Goal: Transaction & Acquisition: Purchase product/service

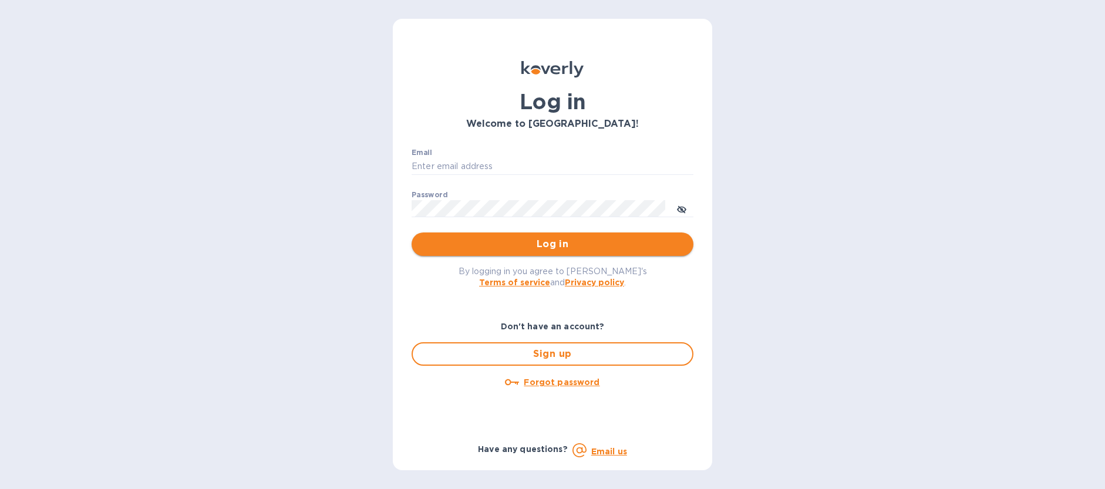
type input "lindseyb@evosurgical.com"
click at [562, 245] on span "Log in" at bounding box center [552, 244] width 263 height 14
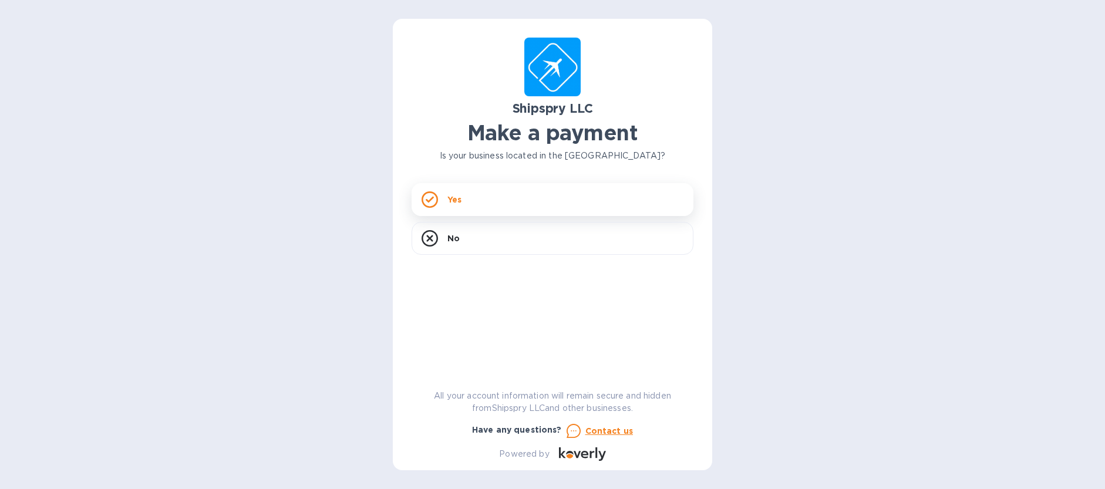
click at [462, 198] on div "Yes" at bounding box center [553, 199] width 282 height 33
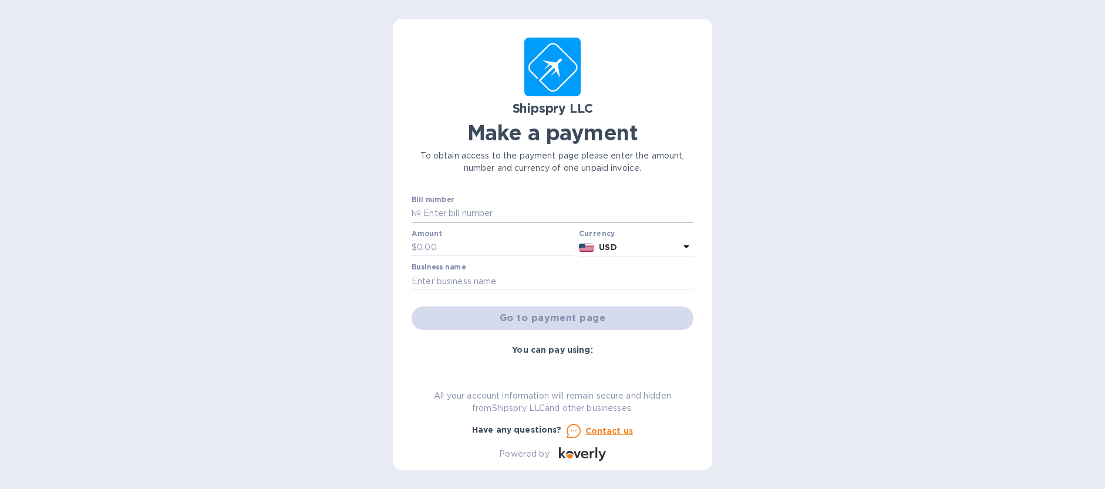
click at [458, 211] on input "text" at bounding box center [557, 214] width 272 height 18
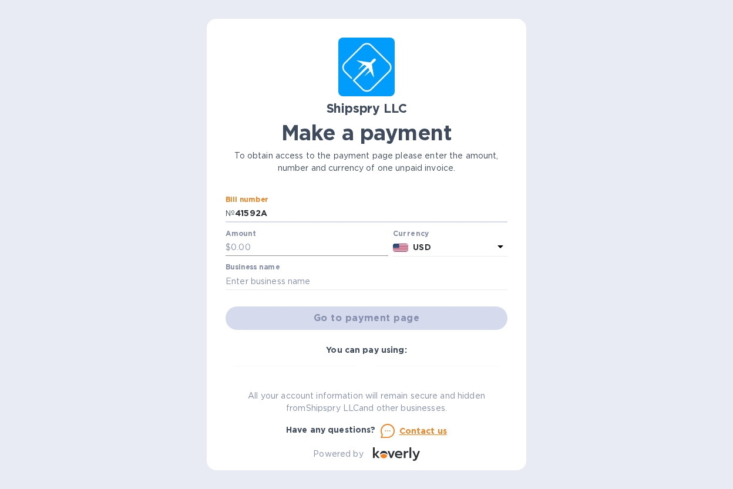
type input "41592A"
click at [258, 247] on input "text" at bounding box center [309, 248] width 157 height 18
type input "350.00"
click at [264, 282] on input "text" at bounding box center [366, 281] width 282 height 18
type input "Evolution Surgical"
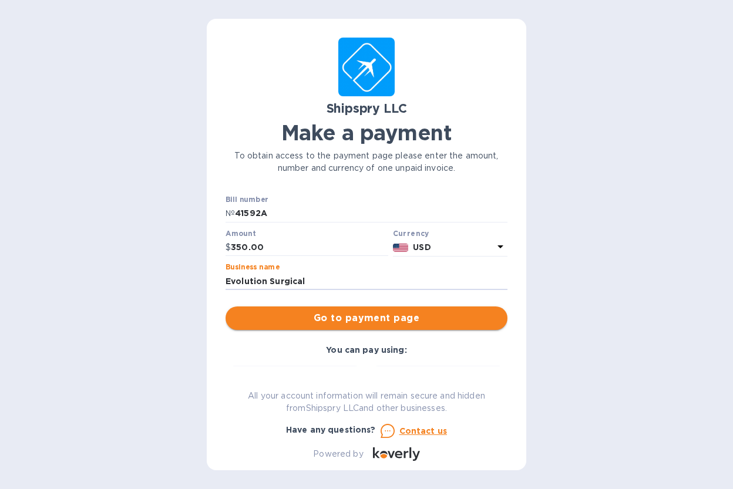
click at [372, 321] on span "Go to payment page" at bounding box center [366, 318] width 263 height 14
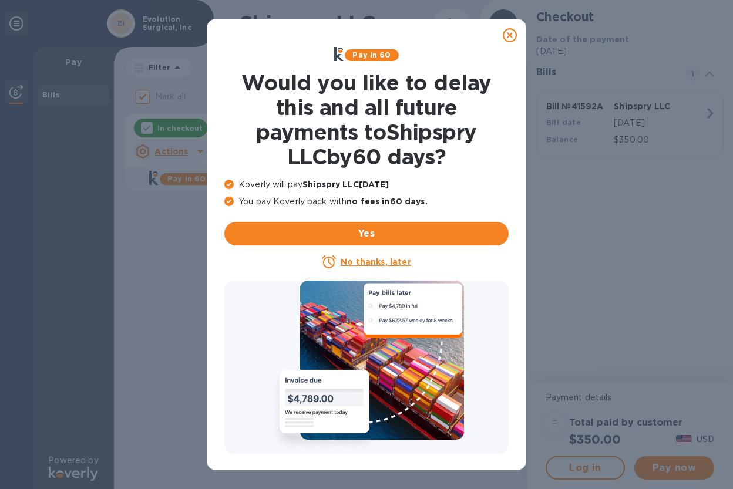
click at [375, 262] on u "No thanks, later" at bounding box center [375, 261] width 70 height 9
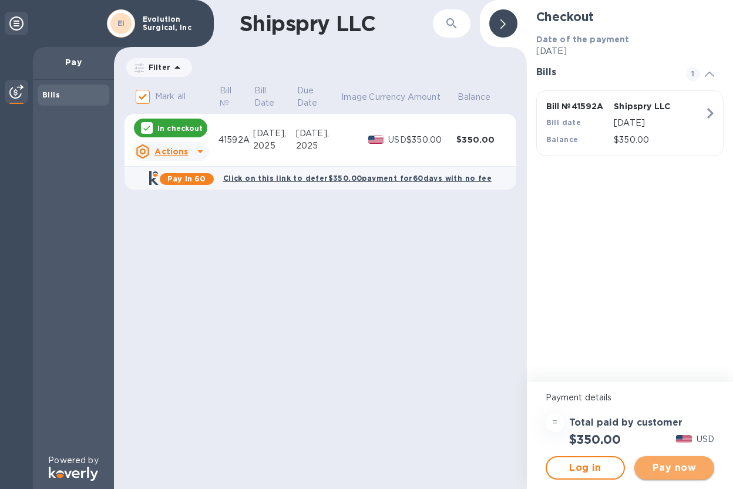
click at [677, 469] on span "Pay now" at bounding box center [673, 468] width 61 height 14
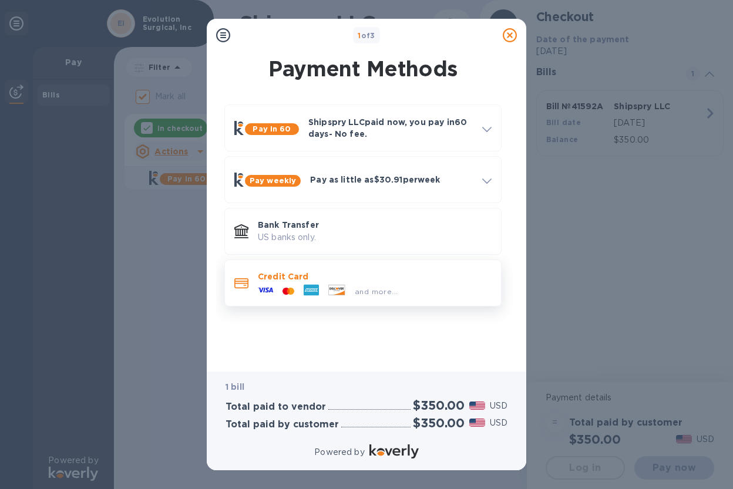
click at [293, 276] on p "Credit Card" at bounding box center [375, 277] width 234 height 12
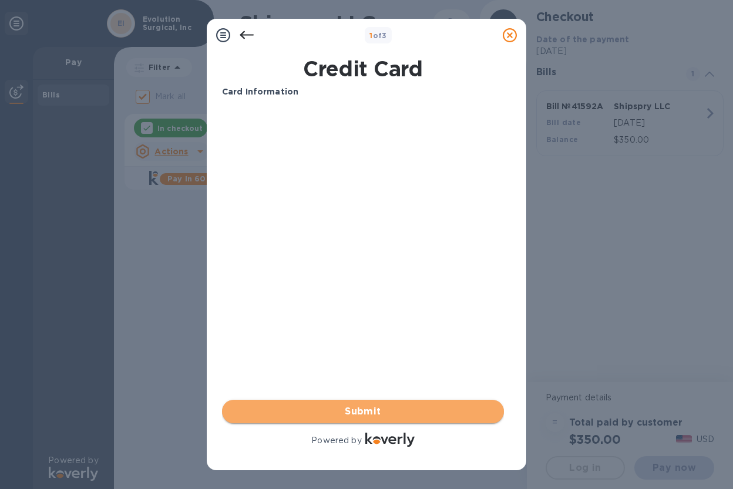
click at [374, 410] on span "Submit" at bounding box center [362, 411] width 263 height 14
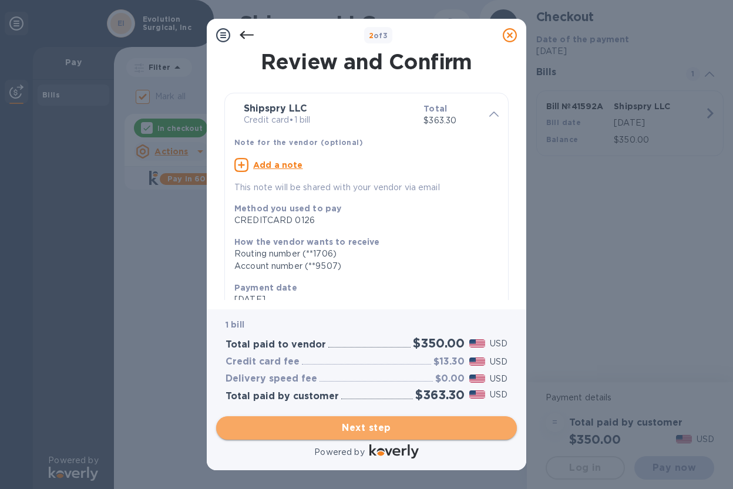
click at [379, 428] on span "Next step" at bounding box center [366, 428] width 282 height 14
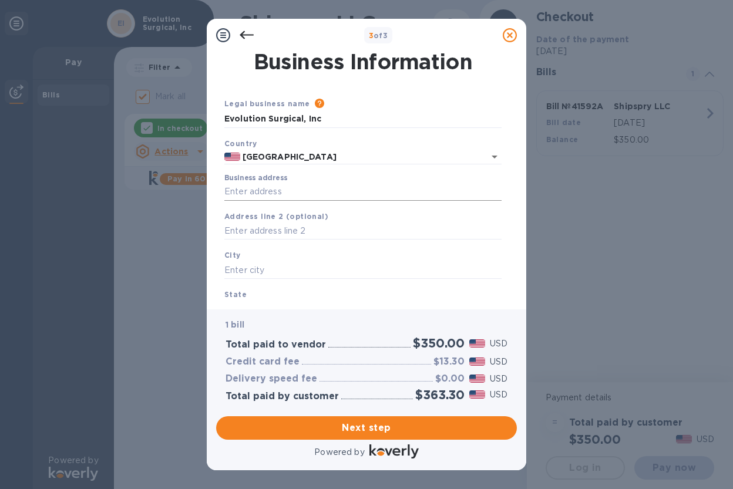
click at [257, 188] on input "Business address" at bounding box center [362, 192] width 277 height 18
type input "[STREET_ADDRESS]"
click at [267, 265] on input "text" at bounding box center [362, 270] width 277 height 18
type input "Fremont"
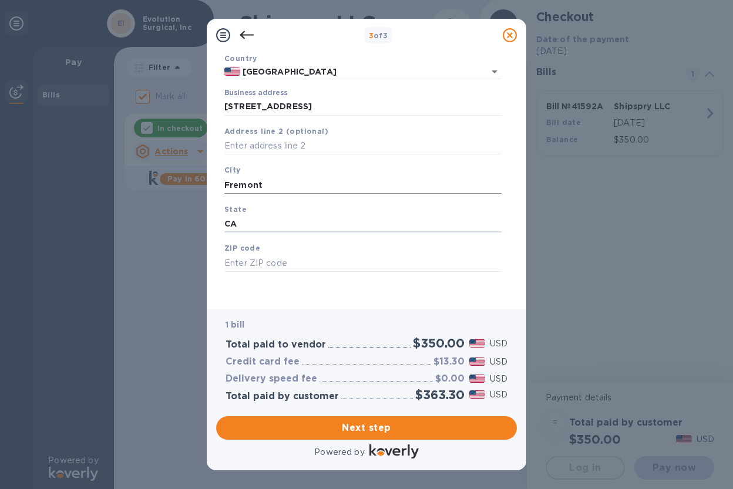
type input "CA"
type input "94538"
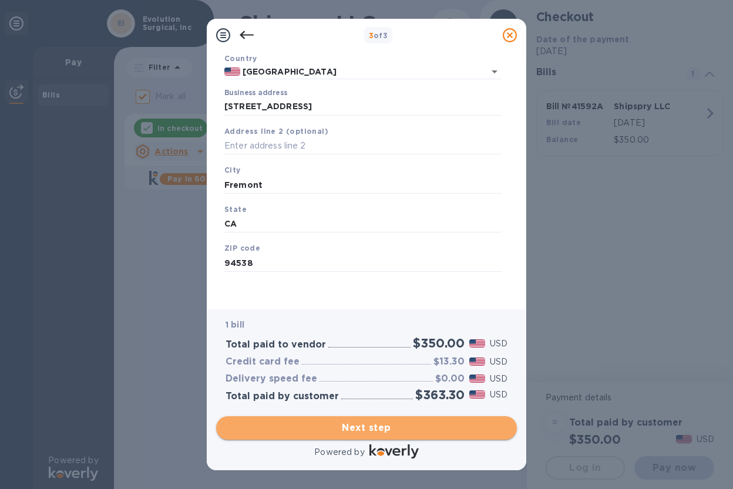
click at [376, 429] on span "Next step" at bounding box center [366, 428] width 282 height 14
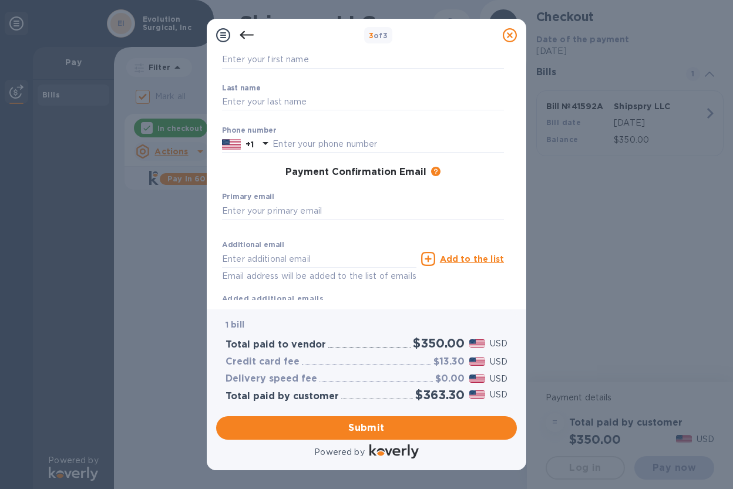
scroll to position [0, 0]
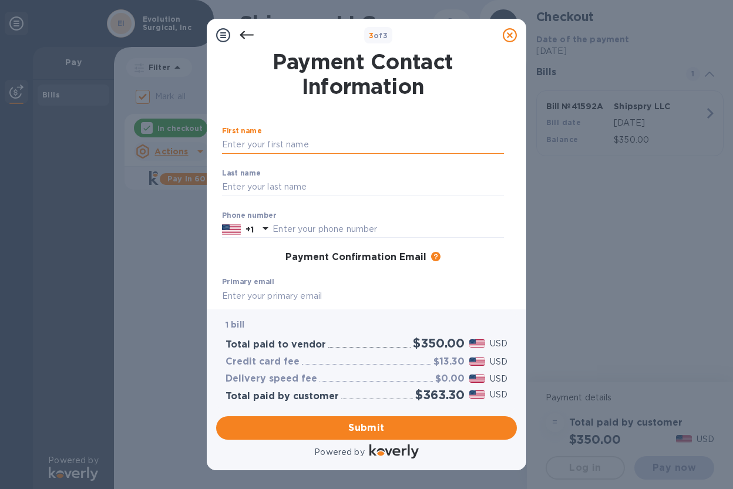
click at [232, 146] on input "text" at bounding box center [363, 145] width 282 height 18
type input "[PERSON_NAME]"
type input "4252417958"
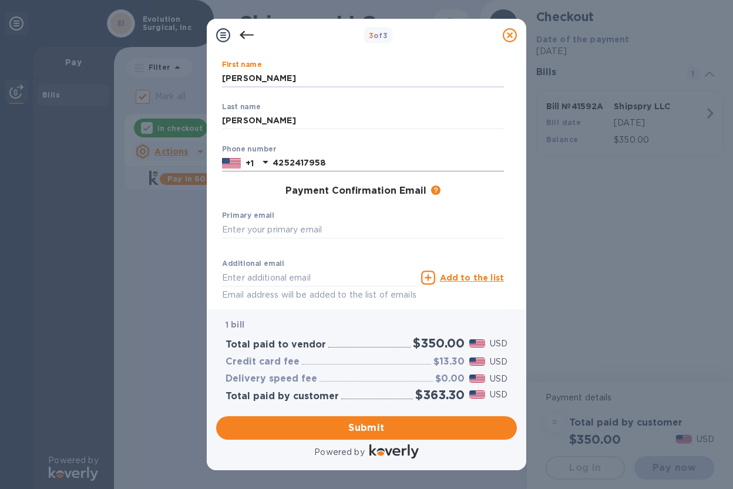
scroll to position [122, 0]
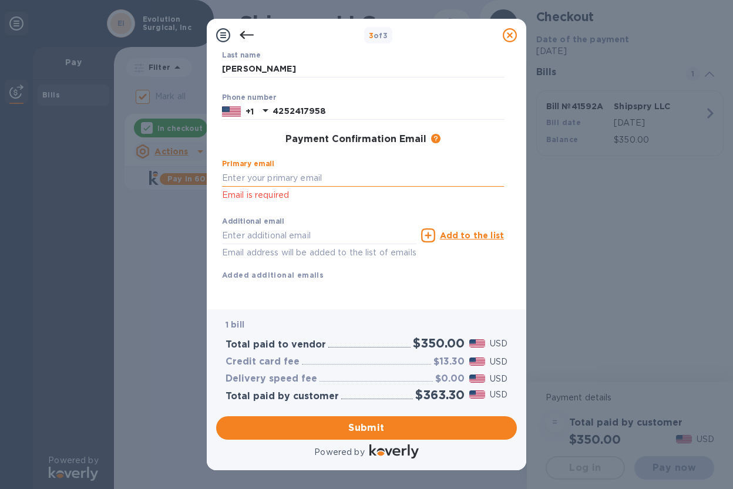
click at [257, 176] on input "text" at bounding box center [363, 178] width 282 height 18
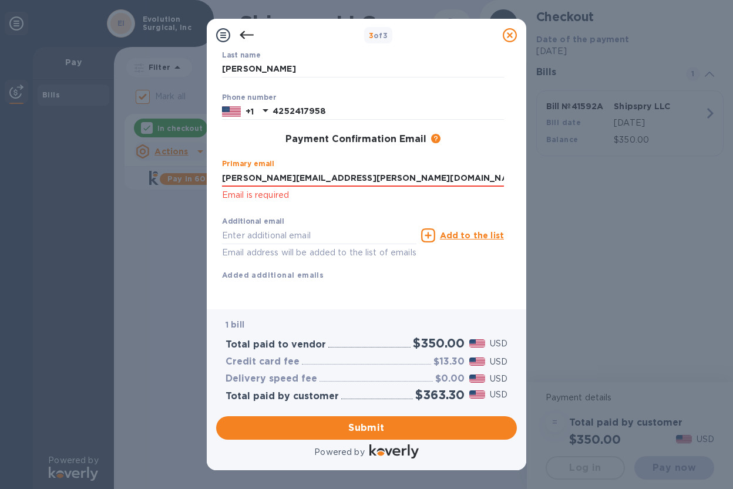
scroll to position [132, 0]
type input "[PERSON_NAME][EMAIL_ADDRESS][PERSON_NAME][DOMAIN_NAME]"
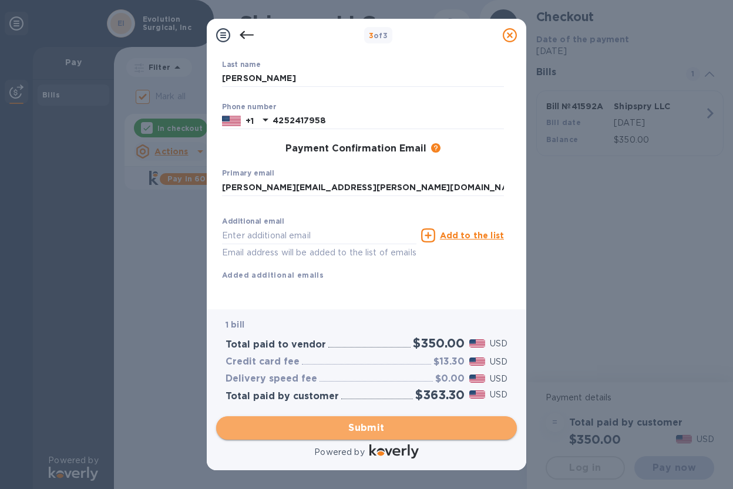
click at [373, 429] on span "Submit" at bounding box center [366, 428] width 282 height 14
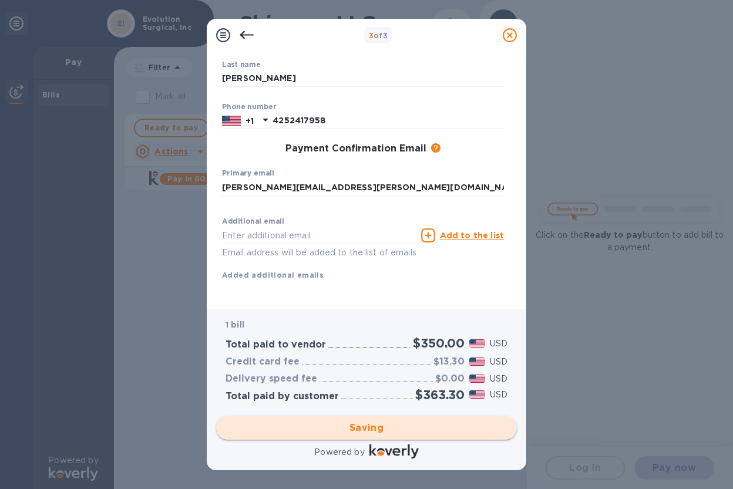
checkbox input "false"
